Goal: Information Seeking & Learning: Learn about a topic

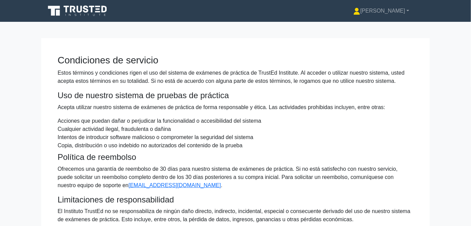
click at [86, 13] on icon at bounding box center [77, 10] width 65 height 13
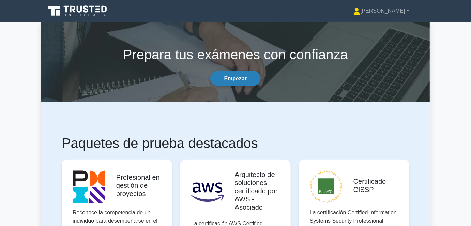
click at [239, 74] on link "Empezar" at bounding box center [235, 78] width 51 height 15
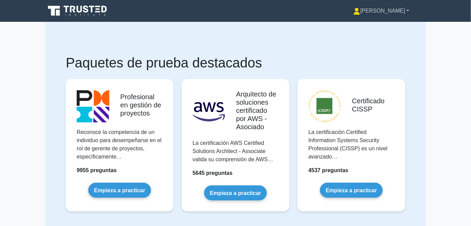
click at [404, 14] on font "[PERSON_NAME]" at bounding box center [382, 11] width 45 height 6
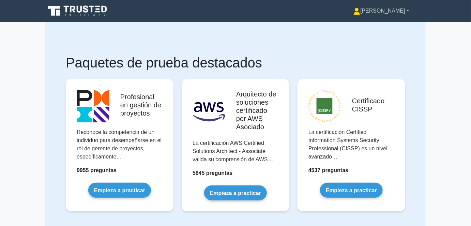
click at [391, 16] on link "[PERSON_NAME]" at bounding box center [381, 11] width 89 height 14
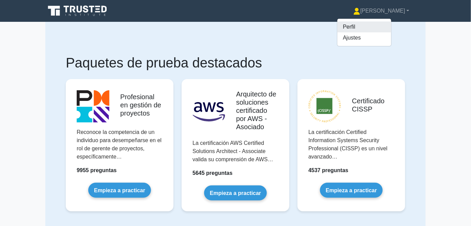
click at [389, 28] on link "Perfil" at bounding box center [364, 26] width 54 height 11
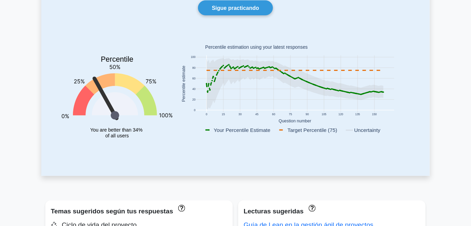
scroll to position [62, 0]
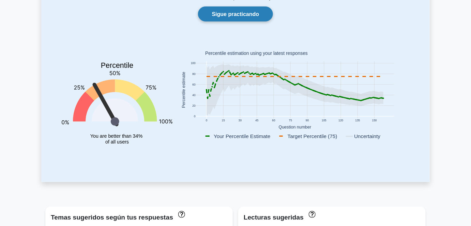
click at [241, 20] on link "Sigue practicando" at bounding box center [235, 13] width 75 height 15
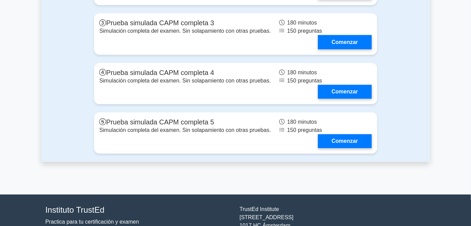
scroll to position [1956, 0]
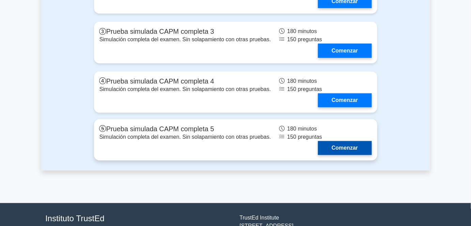
click at [340, 155] on link "Comenzar" at bounding box center [344, 148] width 53 height 14
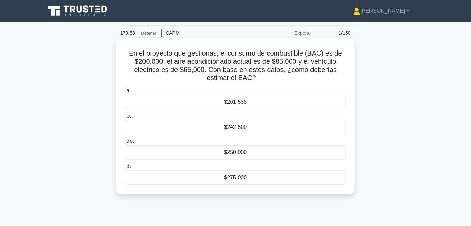
click at [263, 103] on div "$261,538" at bounding box center [235, 102] width 221 height 14
click at [125, 93] on input "a. $261,538" at bounding box center [125, 91] width 0 height 4
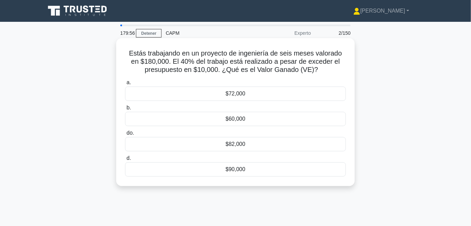
click at [248, 94] on div "$72,000" at bounding box center [235, 94] width 221 height 14
click at [125, 85] on input "a. $72,000" at bounding box center [125, 82] width 0 height 4
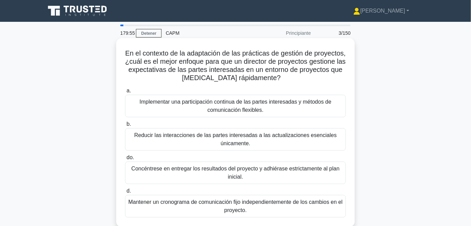
click at [247, 100] on font "Implementar una participación continua de las partes interesadas y métodos de c…" at bounding box center [236, 106] width 192 height 14
click at [125, 93] on input "a. Implementar una participación continua de las partes interesadas y métodos d…" at bounding box center [125, 91] width 0 height 4
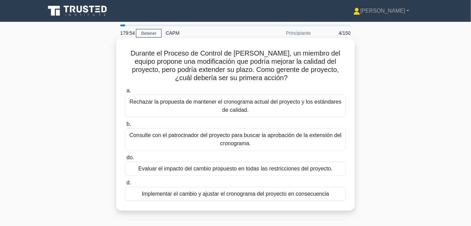
click at [248, 106] on font "Rechazar la propuesta de mantener el cronograma actual del proyecto y los están…" at bounding box center [235, 106] width 212 height 14
click at [125, 93] on input "a. Rechazar la propuesta de mantener el cronograma actual del proyecto y los es…" at bounding box center [125, 91] width 0 height 4
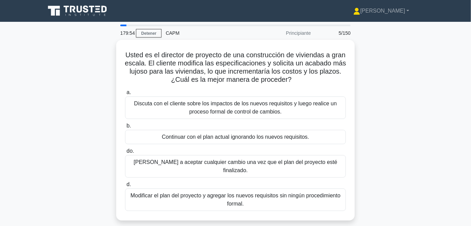
click at [248, 106] on font "Discuta con el cliente sobre los impactos de los nuevos requisitos y luego real…" at bounding box center [235, 107] width 203 height 14
click at [125, 95] on input "a. Discuta con el cliente sobre los impactos de los nuevos requisitos y luego r…" at bounding box center [125, 92] width 0 height 4
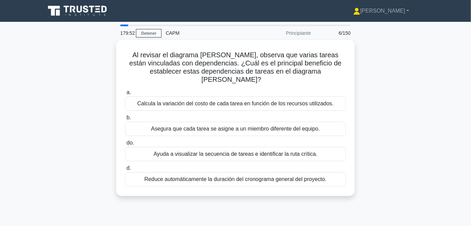
click at [248, 113] on label "b. Asegura que cada tarea se asigne a un miembro diferente del equipo." at bounding box center [235, 124] width 221 height 22
click at [125, 115] on input "b. Asegura que cada tarea se asigne a un miembro diferente del equipo." at bounding box center [125, 117] width 0 height 4
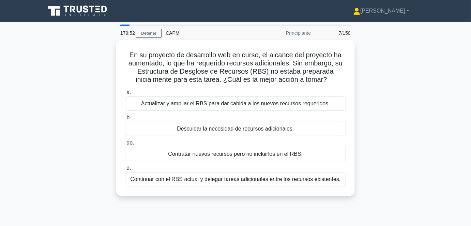
click at [248, 106] on font "Actualizar y ampliar el RBS para dar cabida a los nuevos recursos requeridos." at bounding box center [235, 103] width 189 height 6
click at [125, 95] on input "a. Actualizar y ampliar el RBS para dar cabida a los nuevos recursos requeridos." at bounding box center [125, 92] width 0 height 4
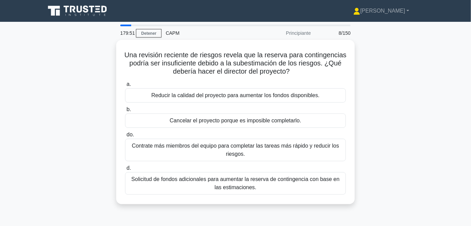
click at [248, 106] on label "b. Cancelar el proyecto porque es imposible completarlo." at bounding box center [235, 116] width 221 height 22
click at [125, 107] on input "b. Cancelar el proyecto porque es imposible completarlo." at bounding box center [125, 109] width 0 height 4
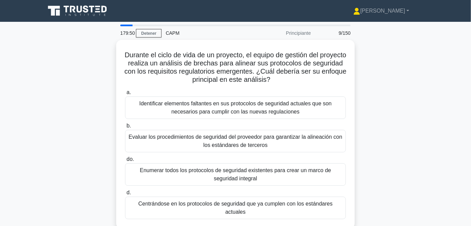
click at [248, 106] on font "Identificar elementos faltantes en sus protocolos de seguridad actuales que son…" at bounding box center [235, 107] width 192 height 14
click at [125, 95] on input "a. Identificar elementos faltantes en sus protocolos de seguridad actuales que …" at bounding box center [125, 92] width 0 height 4
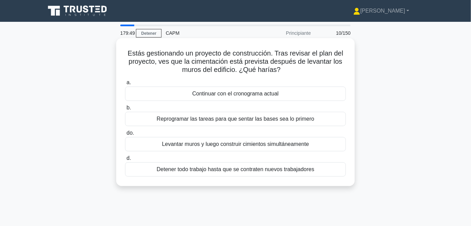
click at [248, 99] on div "Continuar con el cronograma actual" at bounding box center [235, 94] width 221 height 14
click at [125, 85] on input "a. Continuar con el cronograma actual" at bounding box center [125, 82] width 0 height 4
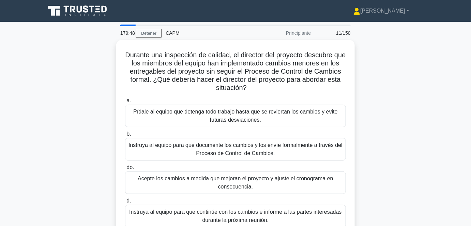
click at [248, 99] on label "a. Pídale al equipo que detenga todo trabajo hasta que se reviertan los cambios…" at bounding box center [235, 111] width 221 height 31
click at [125, 99] on input "a. Pídale al equipo que detenga todo trabajo hasta que se reviertan los cambios…" at bounding box center [125, 100] width 0 height 4
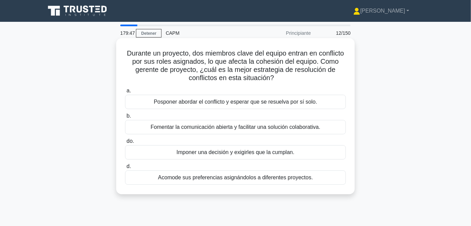
click at [249, 97] on div "Posponer abordar el conflicto y esperar que se resuelva por sí solo." at bounding box center [235, 102] width 221 height 14
click at [125, 93] on input "a. Posponer abordar el conflicto y esperar que se resuelva por sí solo." at bounding box center [125, 91] width 0 height 4
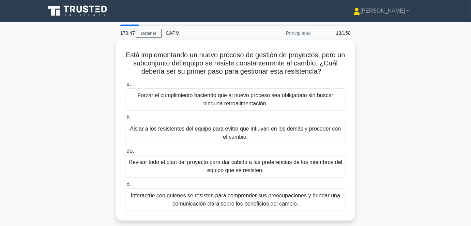
click at [249, 97] on font "Forzar el cumplimiento haciendo que el nuevo proceso sea obligatorio sin buscar…" at bounding box center [236, 99] width 196 height 14
click at [125, 87] on input "a. Forzar el cumplimiento haciendo que el nuevo proceso sea obligatorio sin bus…" at bounding box center [125, 84] width 0 height 4
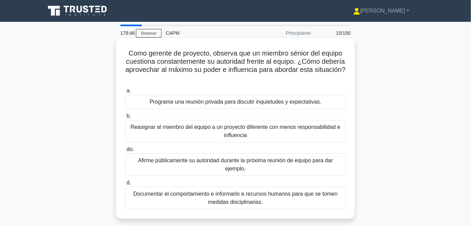
click at [252, 135] on font "Reasignar al miembro del equipo a un proyecto diferente con menos responsabilid…" at bounding box center [235, 131] width 215 height 16
click at [125, 118] on input "b. Reasignar al miembro del equipo a un proyecto diferente con menos responsabi…" at bounding box center [125, 116] width 0 height 4
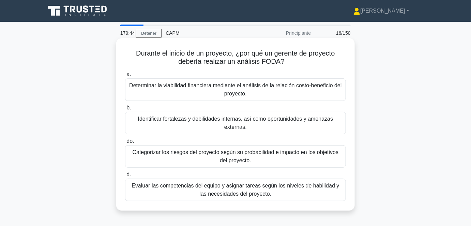
click at [251, 118] on font "Identificar fortalezas y debilidades internas, así como oportunidades y amenaza…" at bounding box center [235, 123] width 195 height 14
click at [125, 110] on input "b. Identificar fortalezas y debilidades internas, así como oportunidades y amen…" at bounding box center [125, 108] width 0 height 4
